Goal: Use online tool/utility: Use online tool/utility

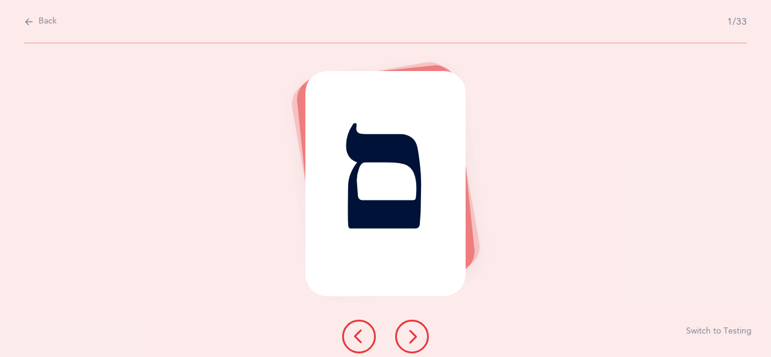
click at [412, 332] on icon at bounding box center [412, 336] width 14 height 14
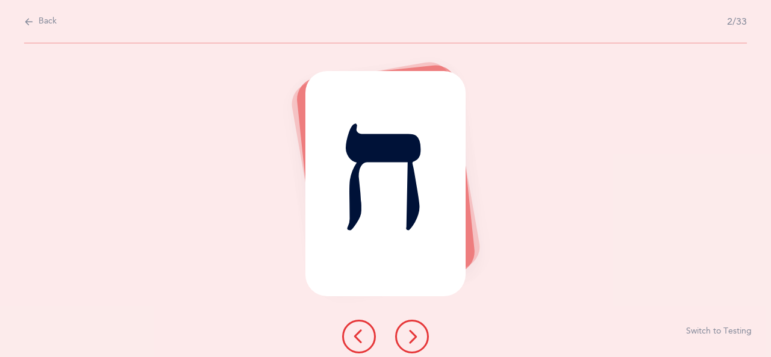
click at [417, 333] on icon at bounding box center [412, 336] width 14 height 14
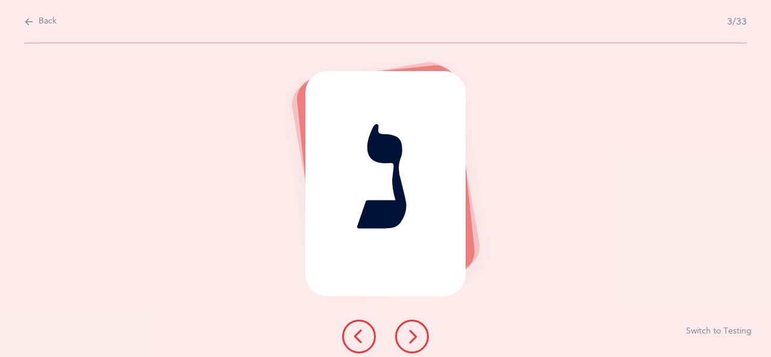
click at [417, 341] on icon at bounding box center [412, 336] width 14 height 14
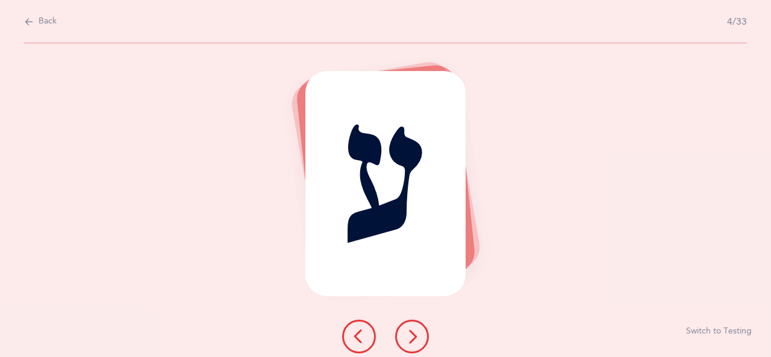
click at [417, 339] on icon at bounding box center [412, 336] width 14 height 14
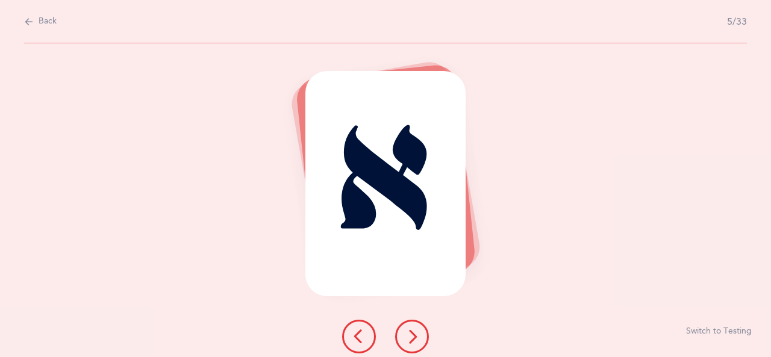
click at [418, 331] on icon at bounding box center [412, 336] width 14 height 14
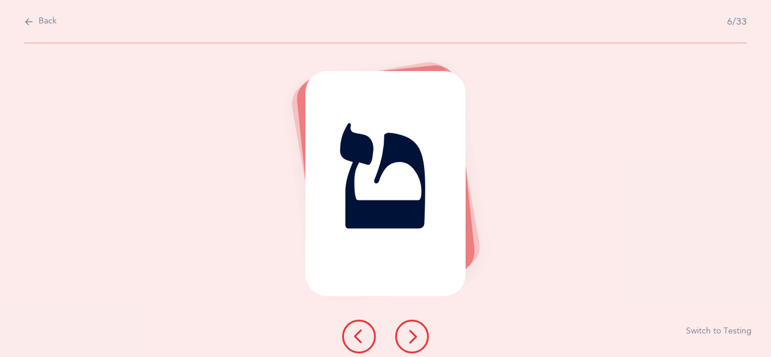
click at [416, 337] on icon at bounding box center [412, 336] width 14 height 14
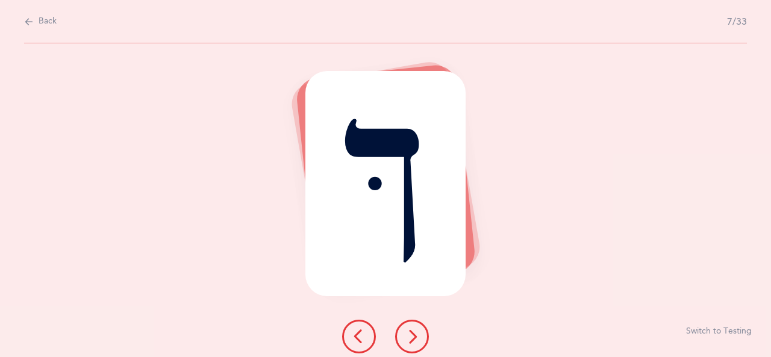
click at [415, 335] on icon at bounding box center [412, 336] width 14 height 14
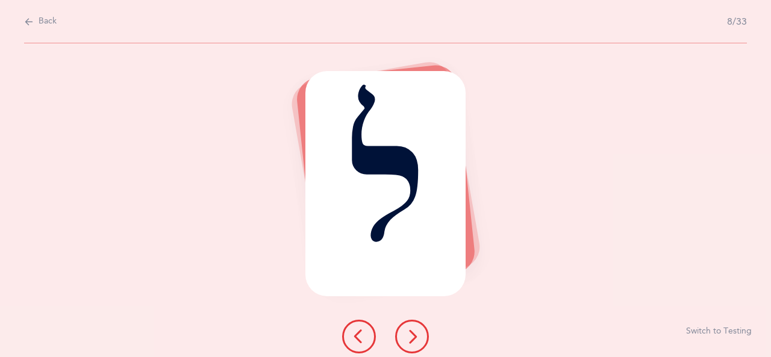
click at [417, 336] on icon at bounding box center [412, 336] width 14 height 14
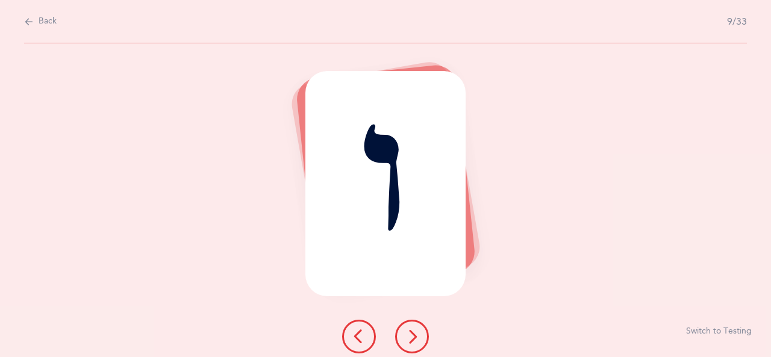
click at [423, 337] on button at bounding box center [412, 337] width 34 height 34
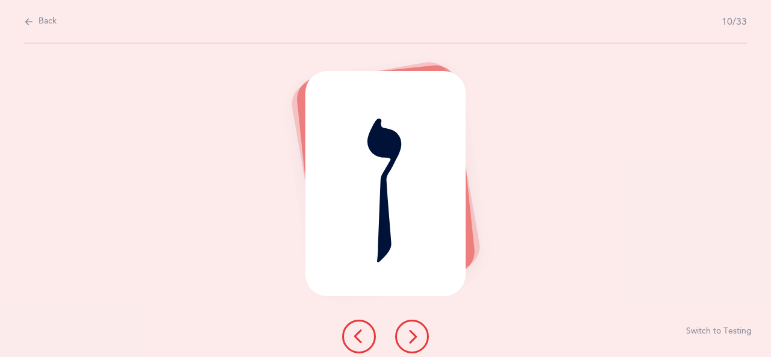
click at [415, 336] on icon at bounding box center [412, 336] width 14 height 14
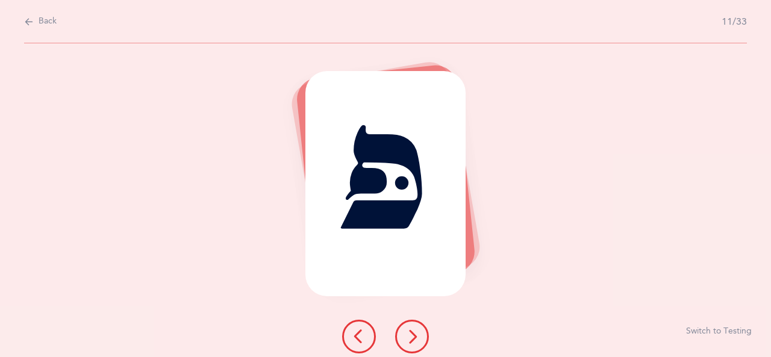
click at [415, 332] on icon at bounding box center [412, 336] width 14 height 14
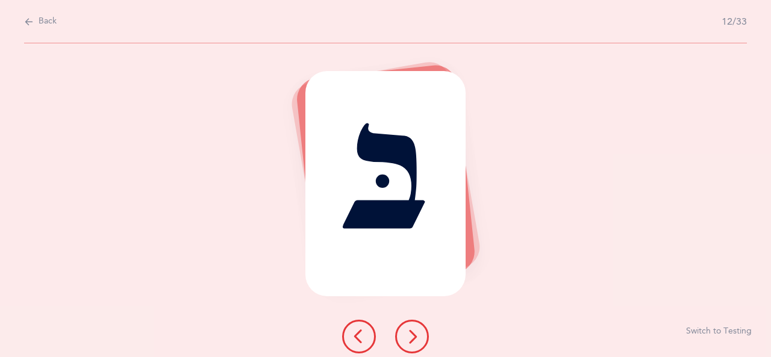
click at [418, 345] on button at bounding box center [412, 337] width 34 height 34
click at [411, 337] on icon at bounding box center [412, 336] width 14 height 14
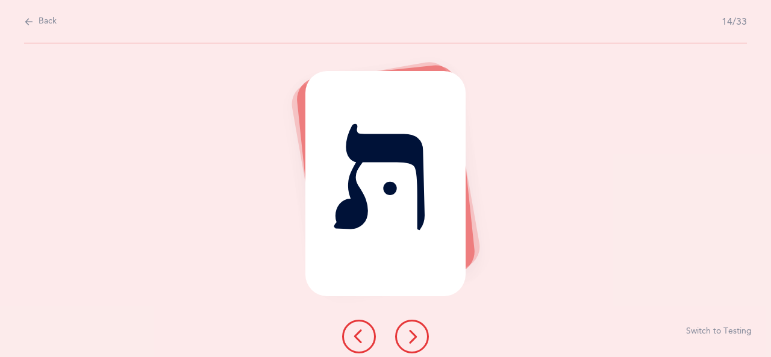
click at [421, 335] on button at bounding box center [412, 337] width 34 height 34
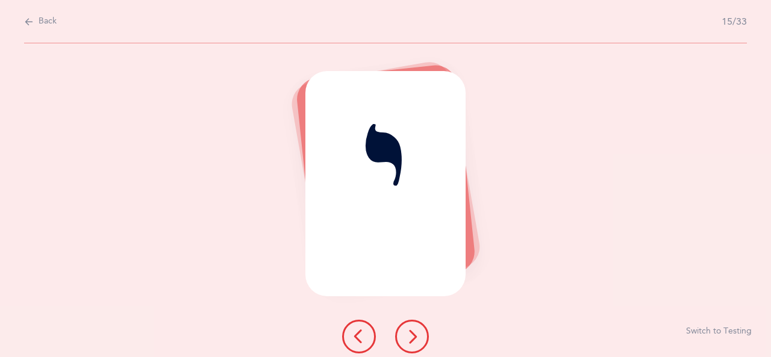
click at [411, 342] on icon at bounding box center [412, 336] width 14 height 14
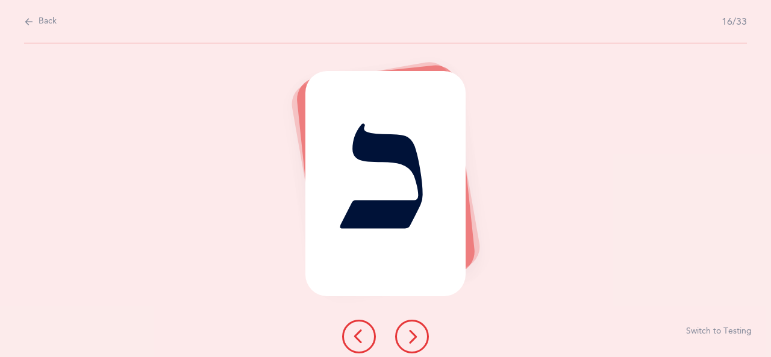
click at [414, 334] on icon at bounding box center [412, 336] width 14 height 14
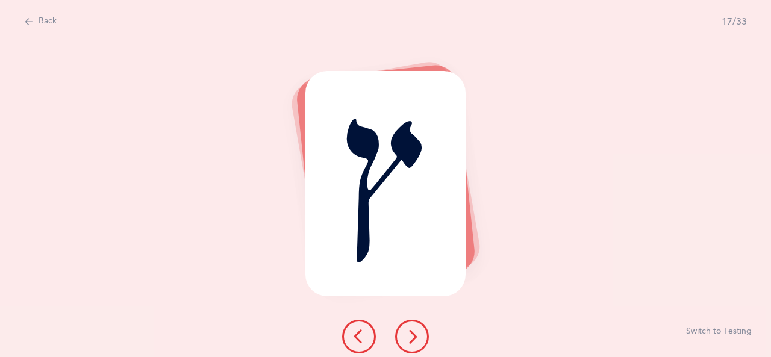
click at [411, 343] on icon at bounding box center [412, 336] width 14 height 14
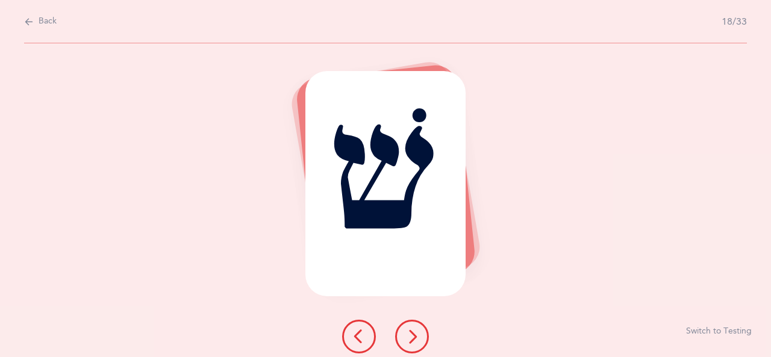
click at [408, 335] on icon at bounding box center [412, 336] width 14 height 14
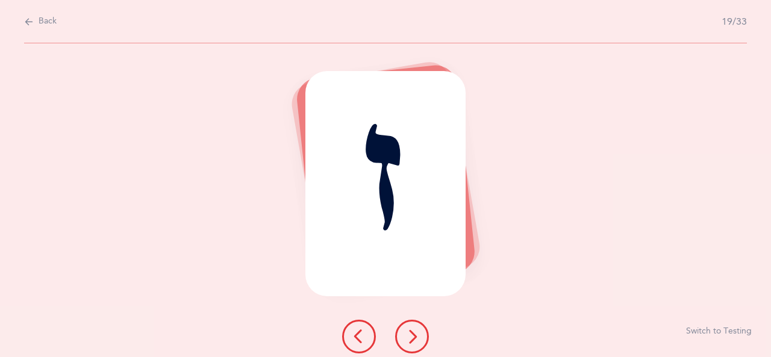
click at [409, 333] on icon at bounding box center [412, 336] width 14 height 14
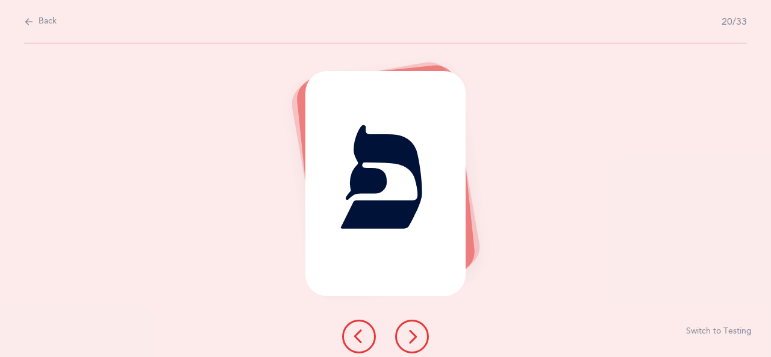
click at [412, 343] on icon at bounding box center [412, 336] width 14 height 14
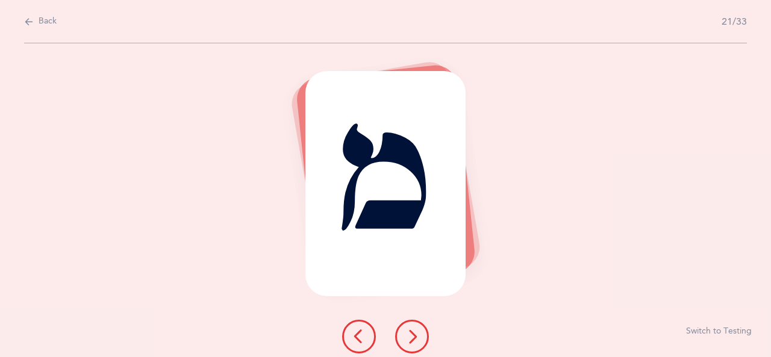
click at [415, 336] on icon at bounding box center [412, 336] width 14 height 14
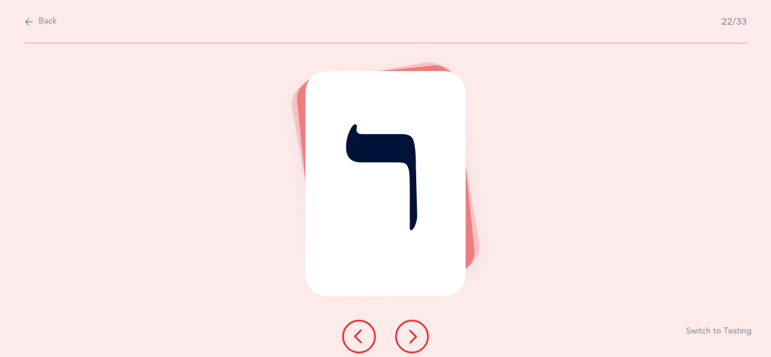
click at [413, 343] on icon at bounding box center [412, 336] width 14 height 14
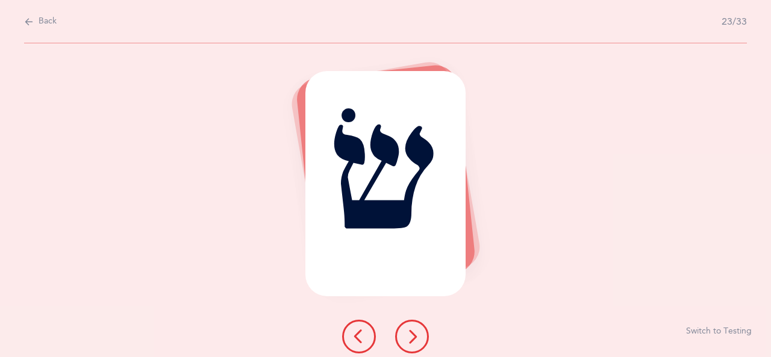
click at [414, 334] on icon at bounding box center [412, 336] width 14 height 14
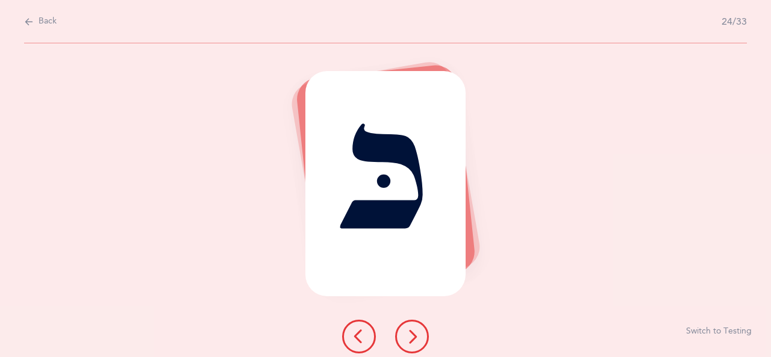
click at [415, 337] on icon at bounding box center [412, 336] width 14 height 14
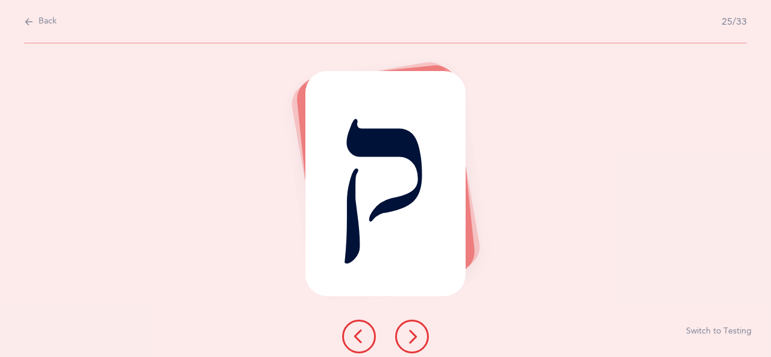
click at [413, 338] on icon at bounding box center [412, 336] width 14 height 14
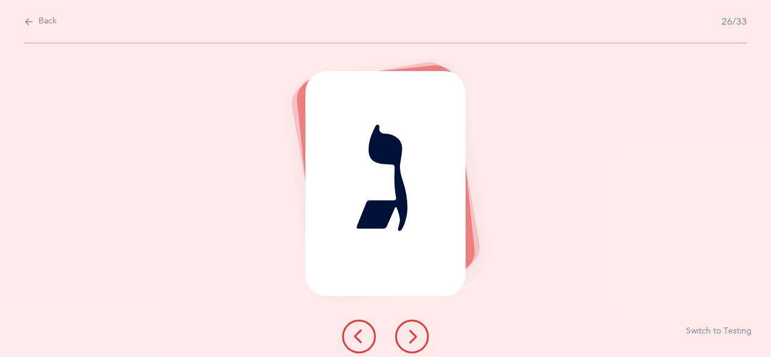
click at [415, 338] on icon at bounding box center [412, 336] width 14 height 14
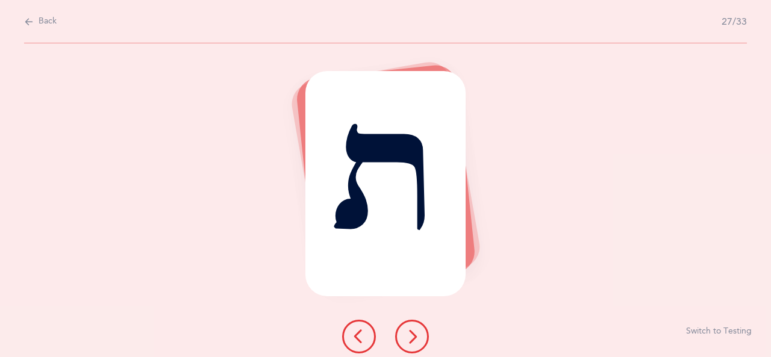
click at [412, 338] on icon at bounding box center [412, 336] width 14 height 14
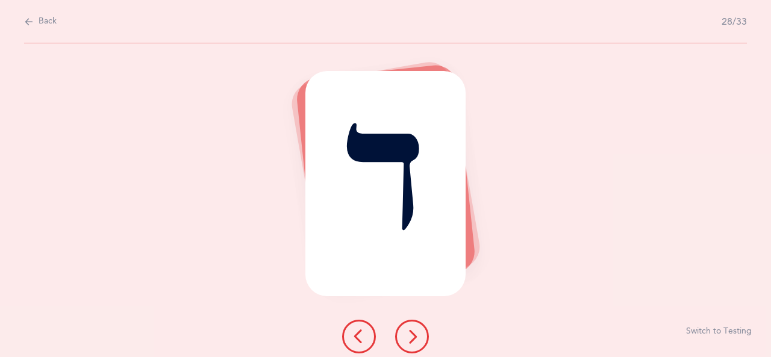
click at [413, 338] on icon at bounding box center [412, 336] width 14 height 14
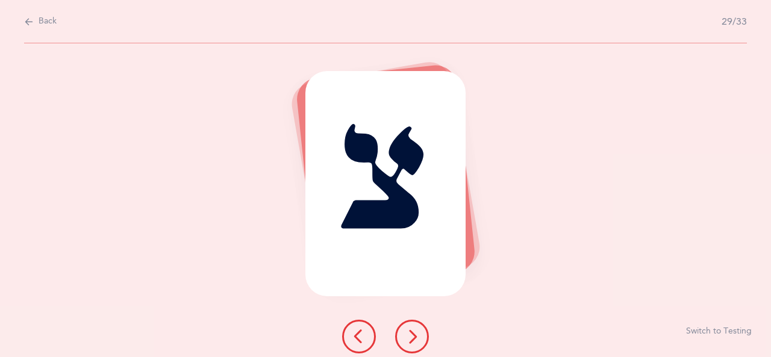
click at [412, 337] on icon at bounding box center [412, 336] width 14 height 14
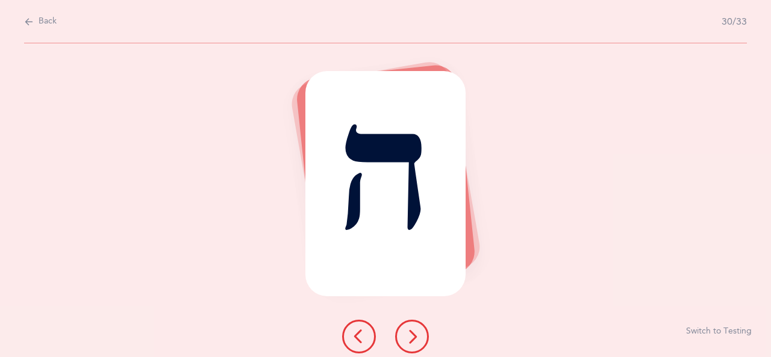
click at [412, 334] on icon at bounding box center [412, 336] width 14 height 14
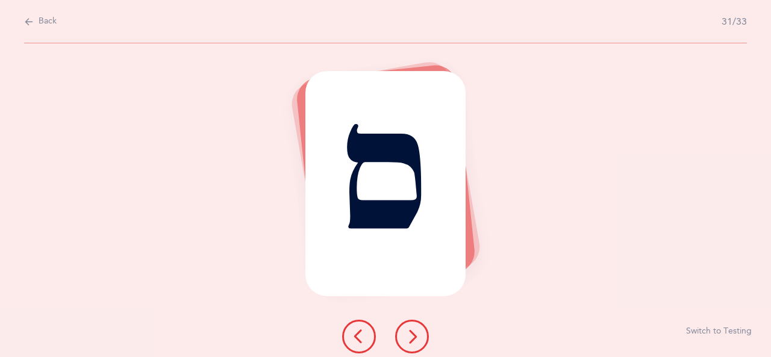
click at [414, 334] on icon at bounding box center [412, 336] width 14 height 14
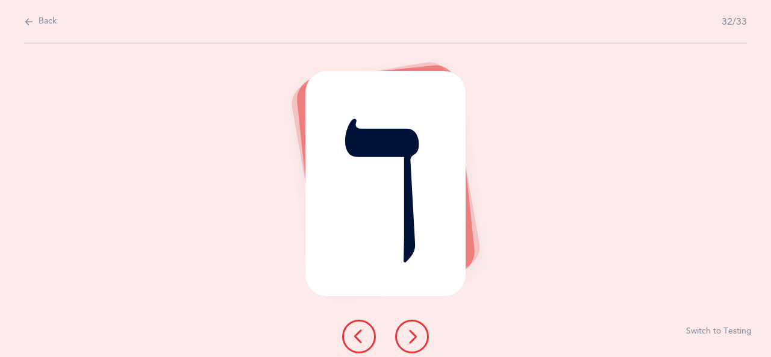
click at [414, 338] on icon at bounding box center [412, 336] width 14 height 14
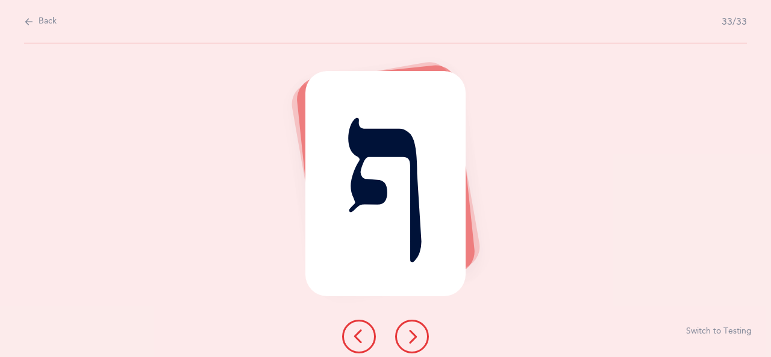
click at [415, 343] on icon at bounding box center [412, 336] width 14 height 14
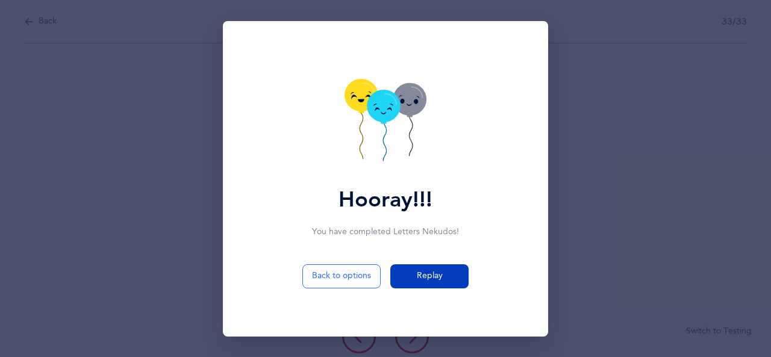
click at [424, 275] on span "Replay" at bounding box center [430, 276] width 26 height 13
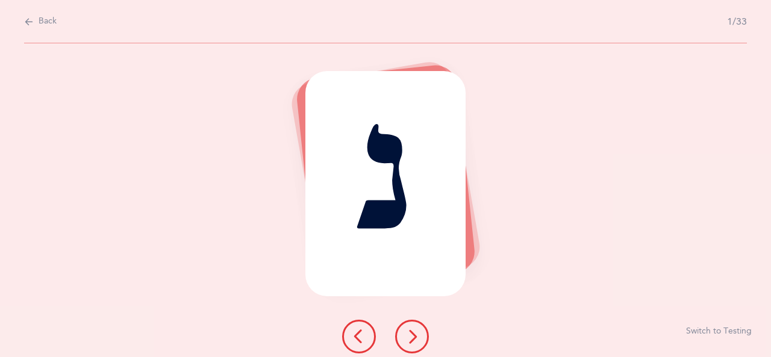
click at [44, 19] on span "Back" at bounding box center [48, 22] width 18 height 12
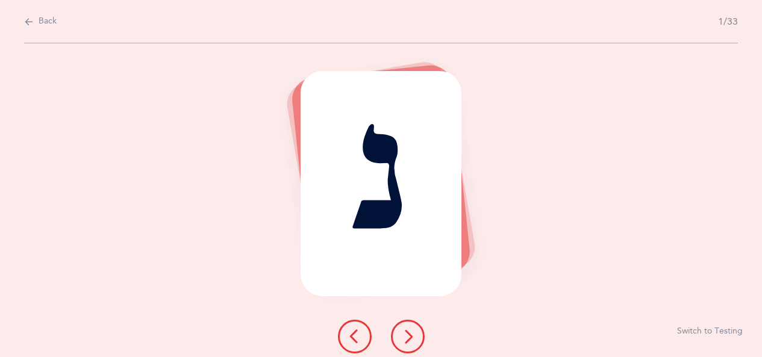
select select "27"
select select "single"
